Goal: Transaction & Acquisition: Download file/media

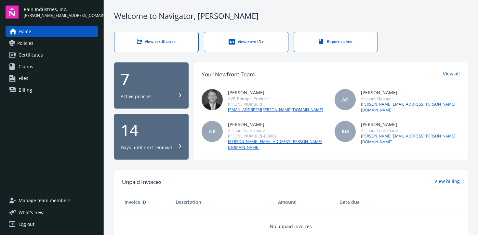
click at [78, 43] on link "Policies" at bounding box center [52, 43] width 93 height 10
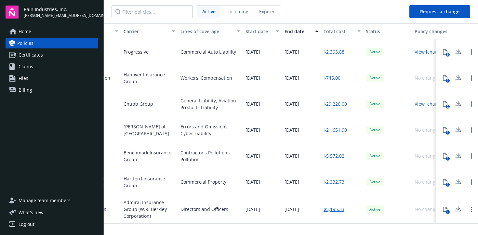
scroll to position [0, 162]
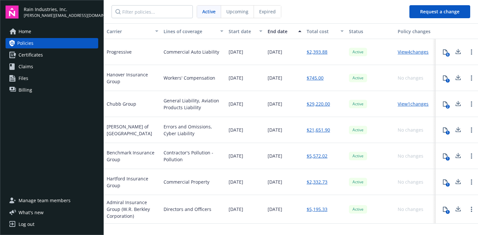
click at [313, 210] on link "$5,195.33" at bounding box center [317, 209] width 21 height 7
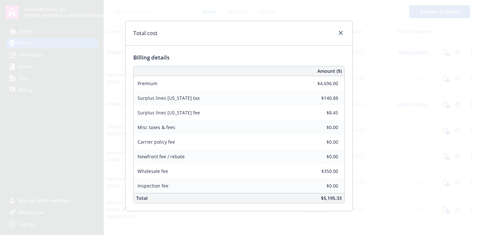
click at [407, 97] on div "Total cost Billing details Amount ($) Premium $4,696.00 Surplus lines [US_STATE…" at bounding box center [239, 117] width 478 height 235
click at [342, 33] on icon "close" at bounding box center [341, 33] width 4 height 4
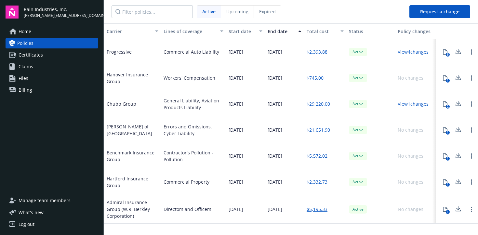
click at [447, 210] on div "1" at bounding box center [448, 212] width 4 height 4
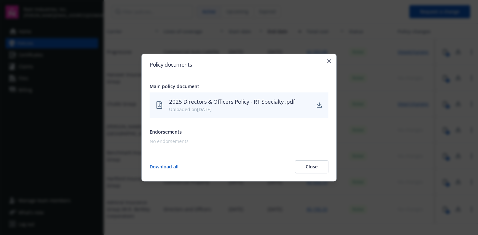
click at [315, 107] on div "2025 Directors & Officers Policy - RT Specialty .pdf Uploaded on [DATE]" at bounding box center [239, 105] width 179 height 26
click at [319, 106] on icon "download" at bounding box center [319, 105] width 5 height 5
click at [328, 61] on icon "button" at bounding box center [329, 61] width 4 height 4
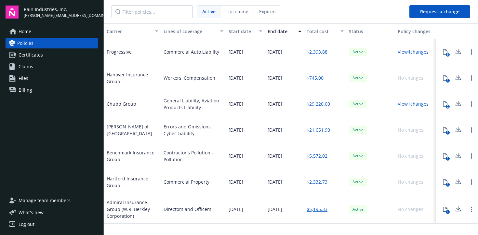
click at [449, 105] on div "2" at bounding box center [448, 107] width 4 height 4
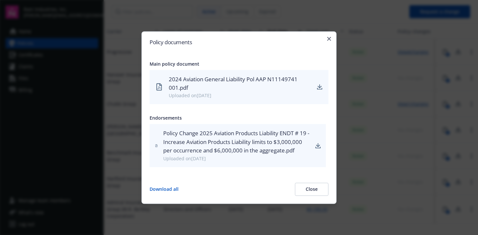
click at [328, 41] on h2 "Policy documents" at bounding box center [239, 42] width 179 height 6
click at [327, 37] on icon "button" at bounding box center [329, 39] width 4 height 4
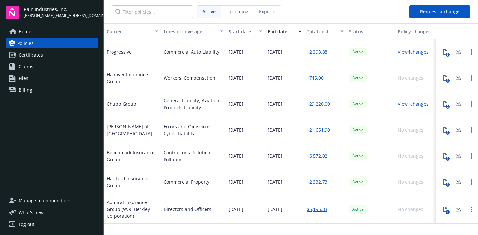
click at [444, 207] on icon at bounding box center [445, 209] width 5 height 5
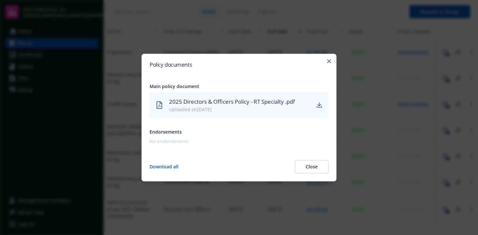
click at [414, 202] on div at bounding box center [239, 117] width 478 height 235
